Goal: Task Accomplishment & Management: Manage account settings

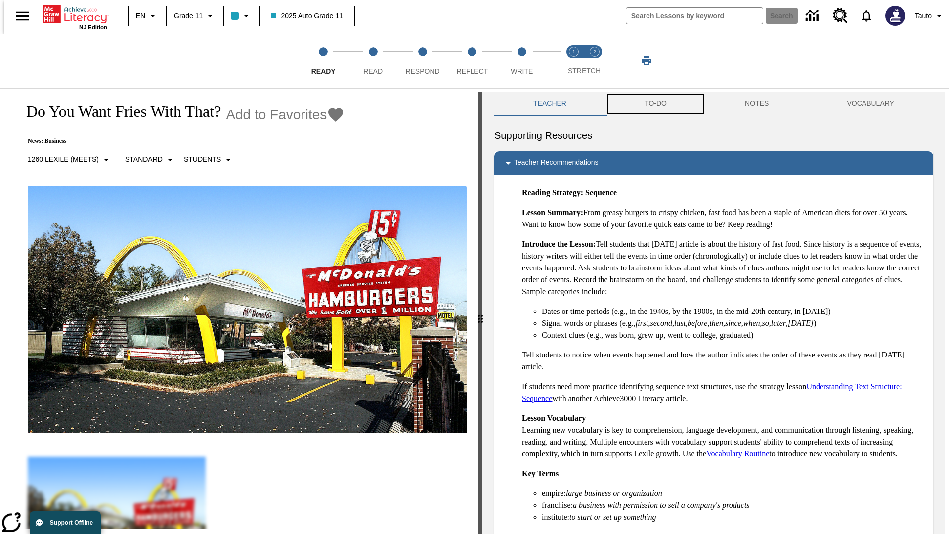
click at [655, 104] on button "TO-DO" at bounding box center [656, 104] width 100 height 24
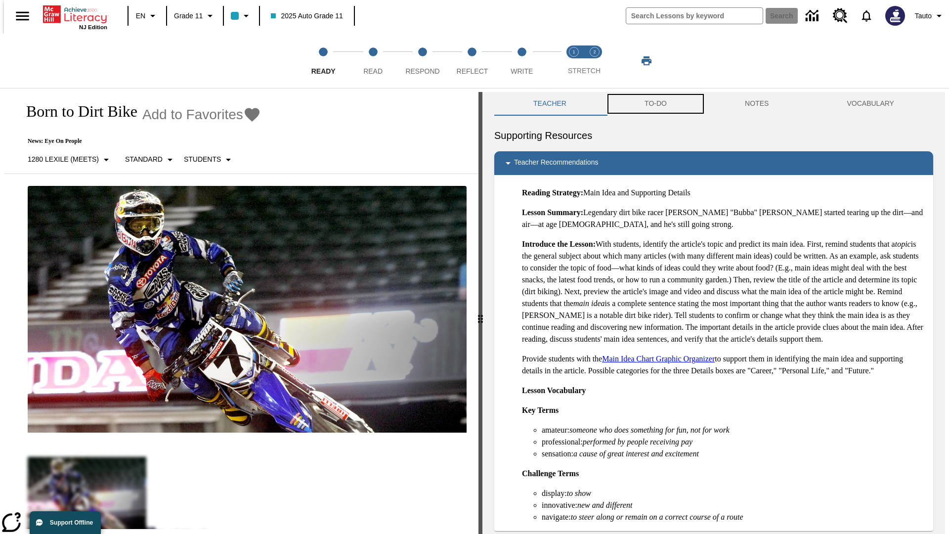
click at [655, 104] on button "TO-DO" at bounding box center [656, 104] width 100 height 24
